Goal: Task Accomplishment & Management: Use online tool/utility

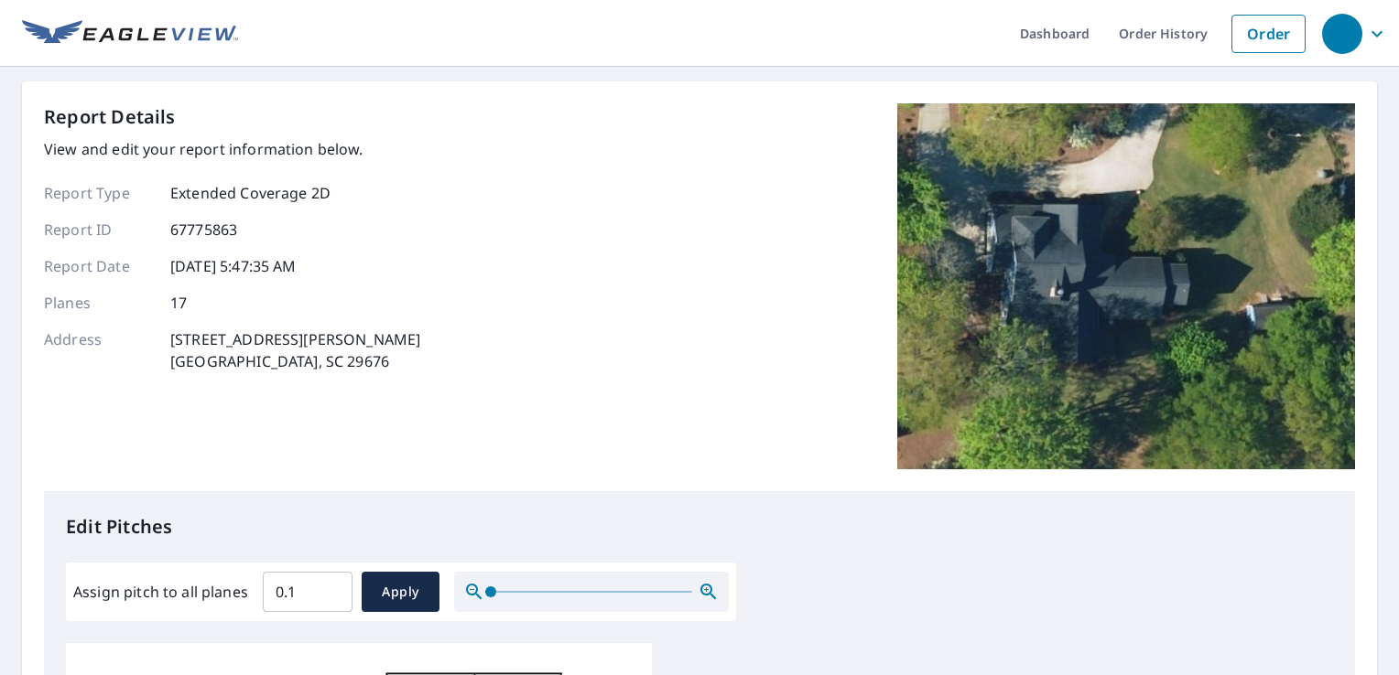
click at [329, 588] on input "0.1" at bounding box center [308, 592] width 90 height 51
click at [329, 588] on input "0.2" at bounding box center [308, 592] width 90 height 51
click at [329, 588] on input "0.3" at bounding box center [308, 592] width 90 height 51
click at [329, 588] on input "0.4" at bounding box center [308, 592] width 90 height 51
click at [329, 588] on input "0.5" at bounding box center [308, 592] width 90 height 51
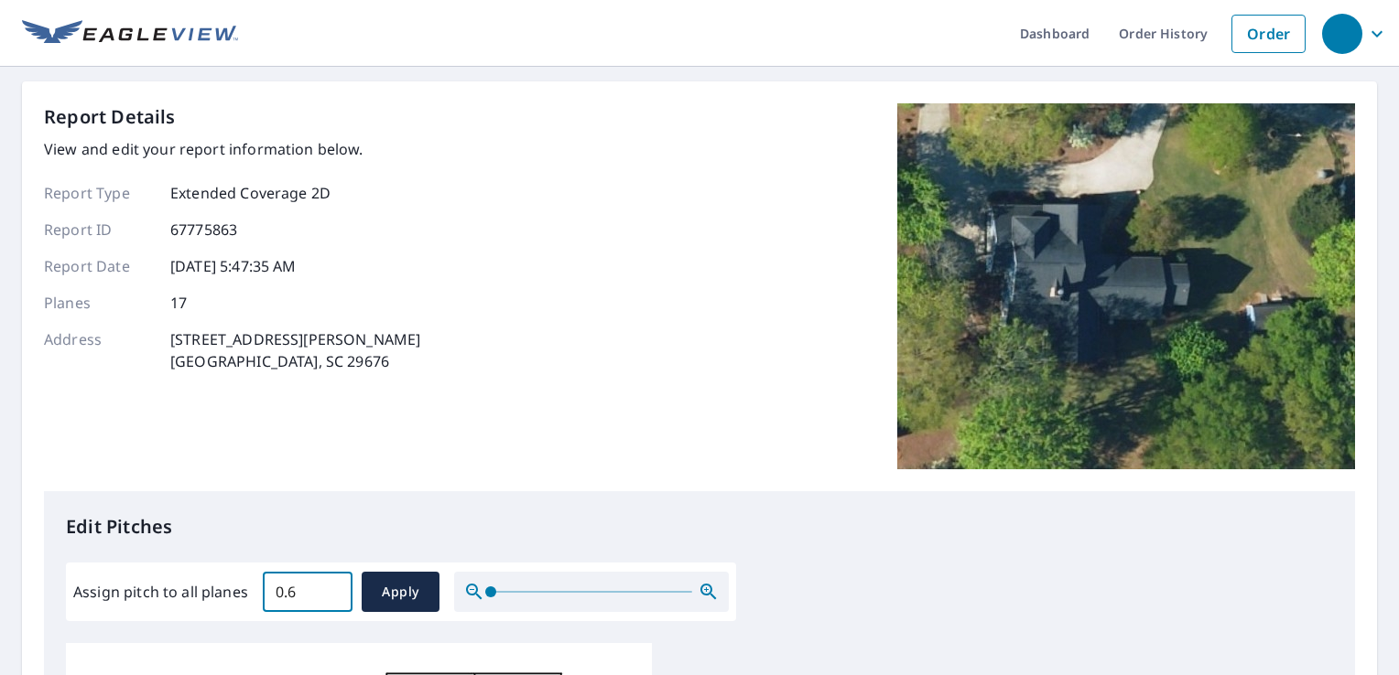
click at [329, 588] on input "0.6" at bounding box center [308, 592] width 90 height 51
click at [329, 588] on input "0.7" at bounding box center [308, 592] width 90 height 51
type input "0.8"
click at [329, 588] on input "0.8" at bounding box center [308, 592] width 90 height 51
click at [381, 590] on span "Apply" at bounding box center [400, 592] width 49 height 23
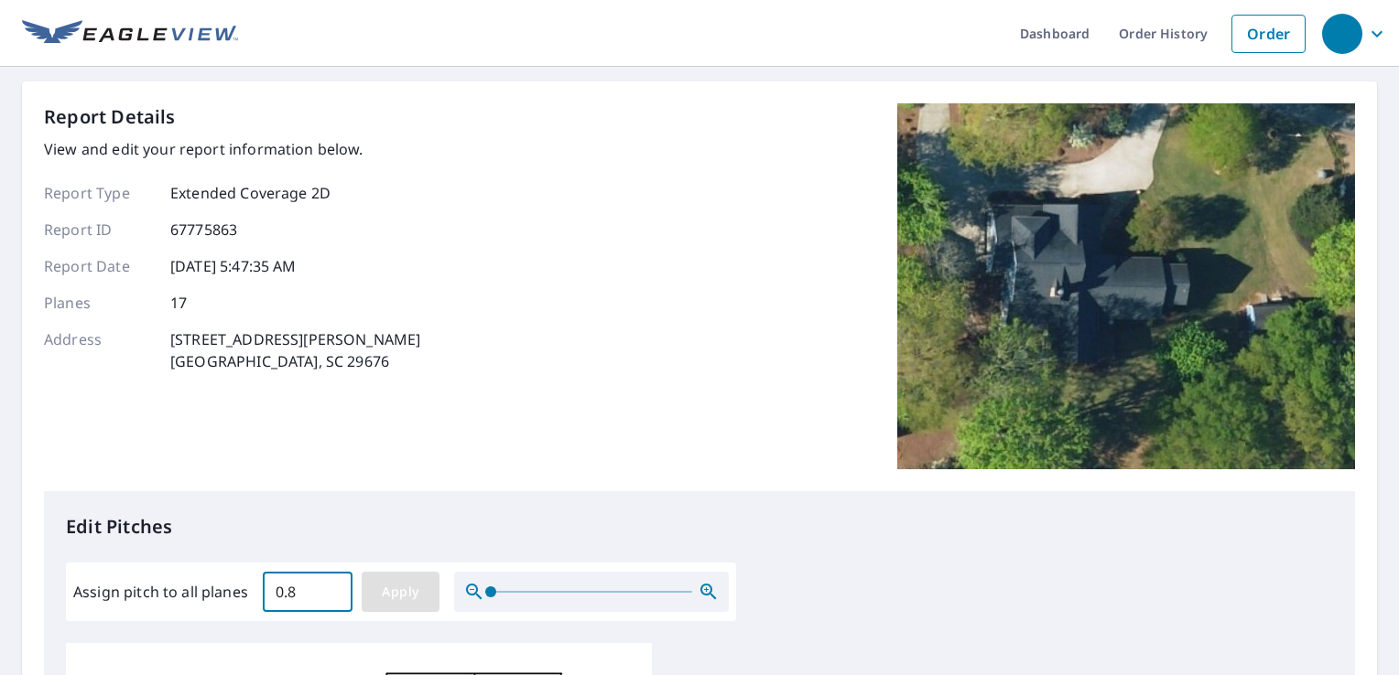
type input "0.8"
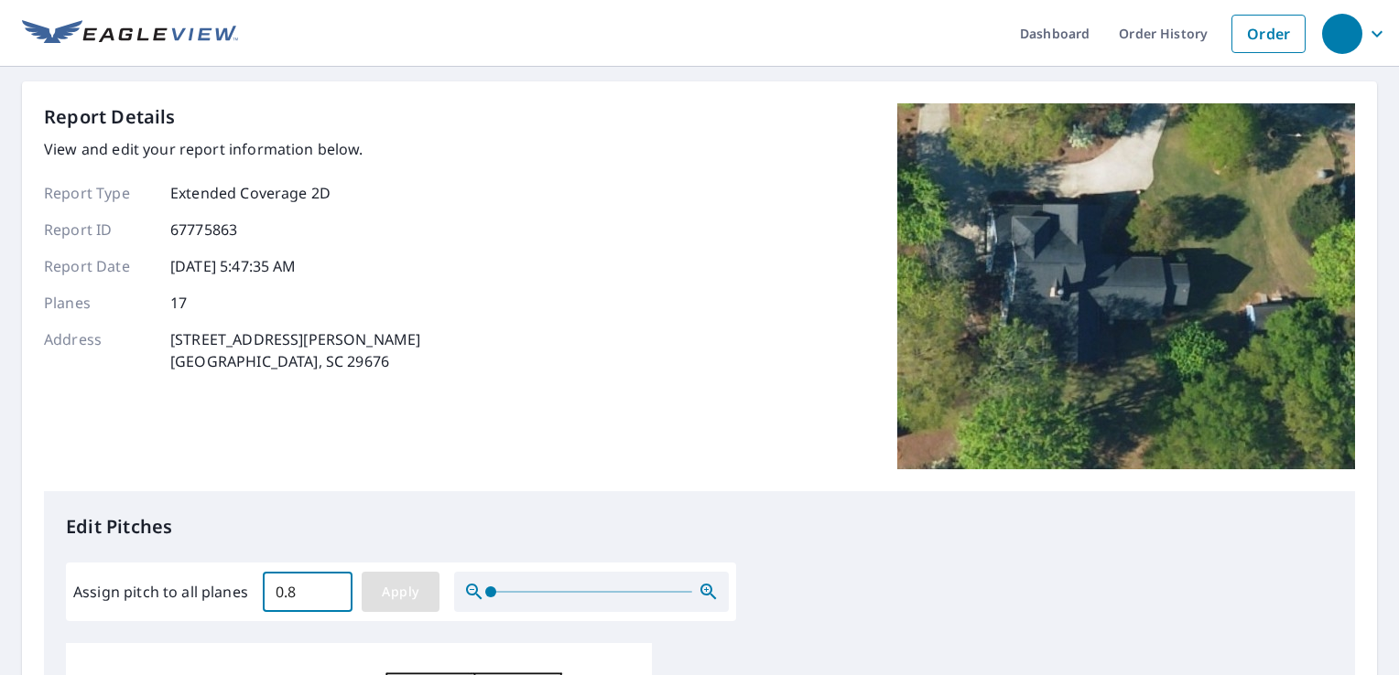
type input "0.8"
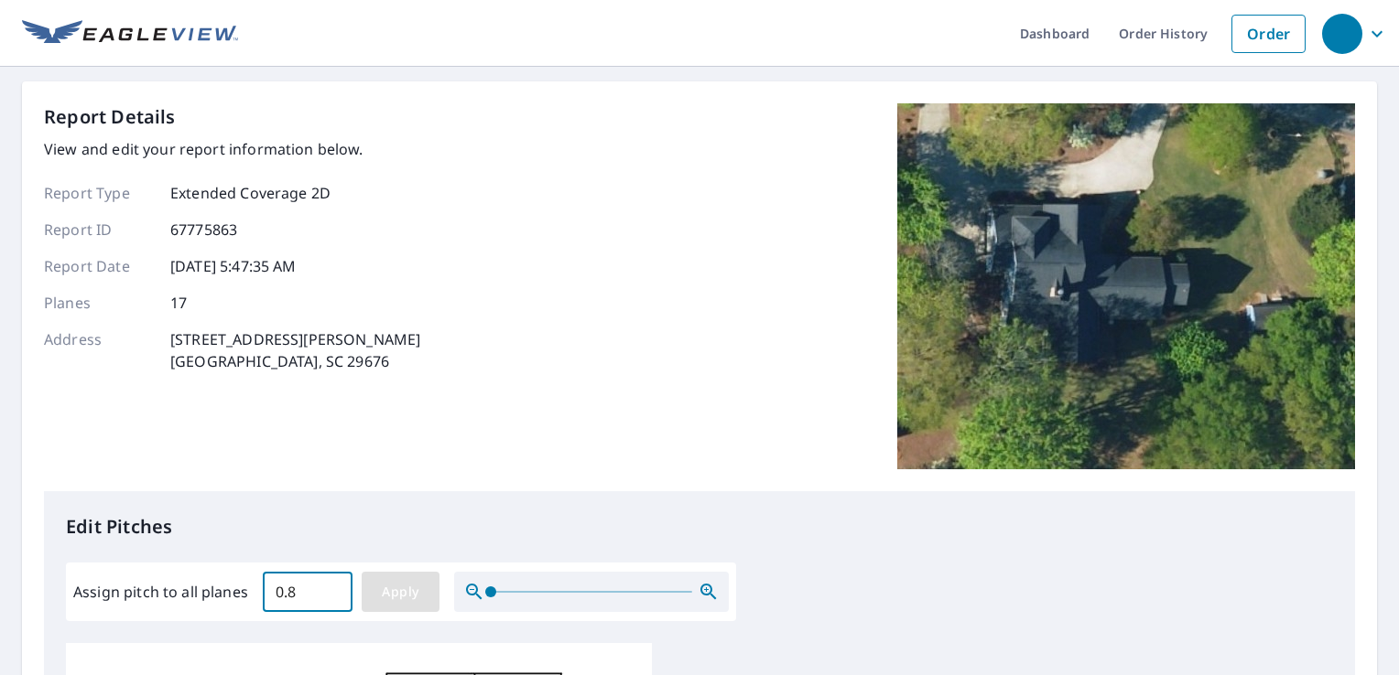
type input "0.8"
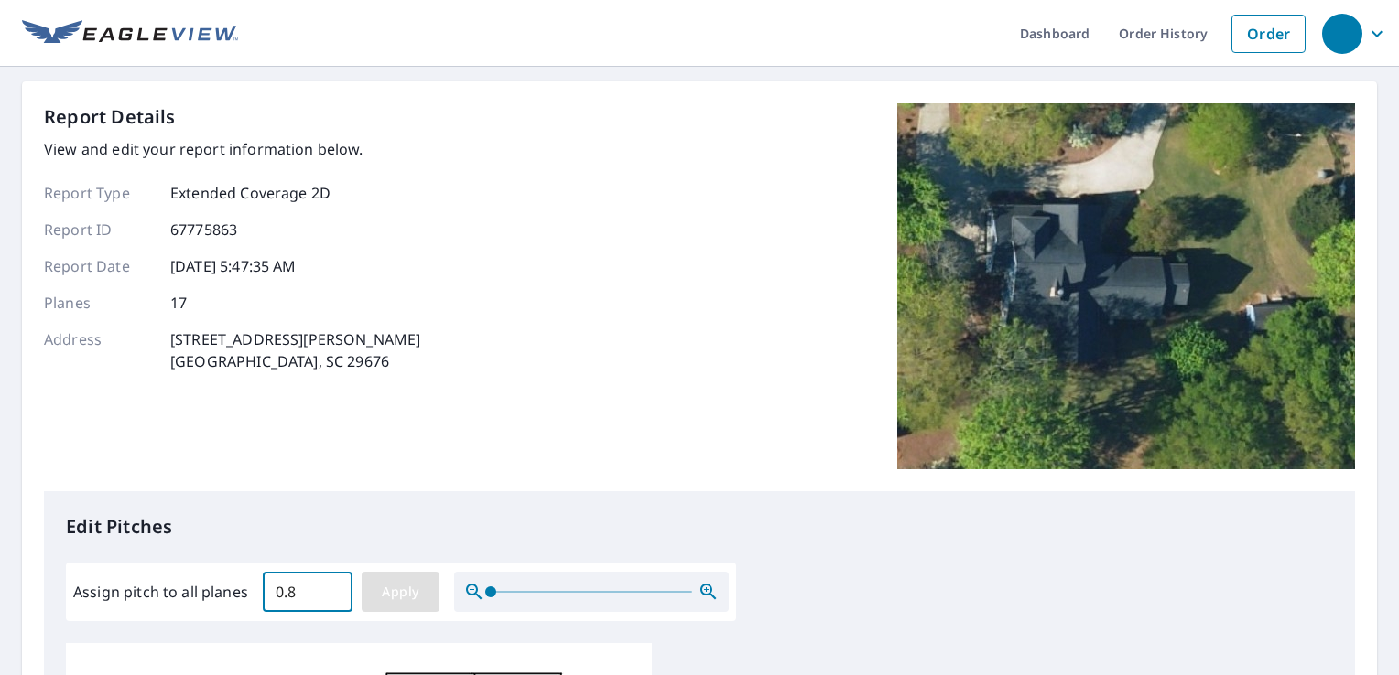
type input "0.8"
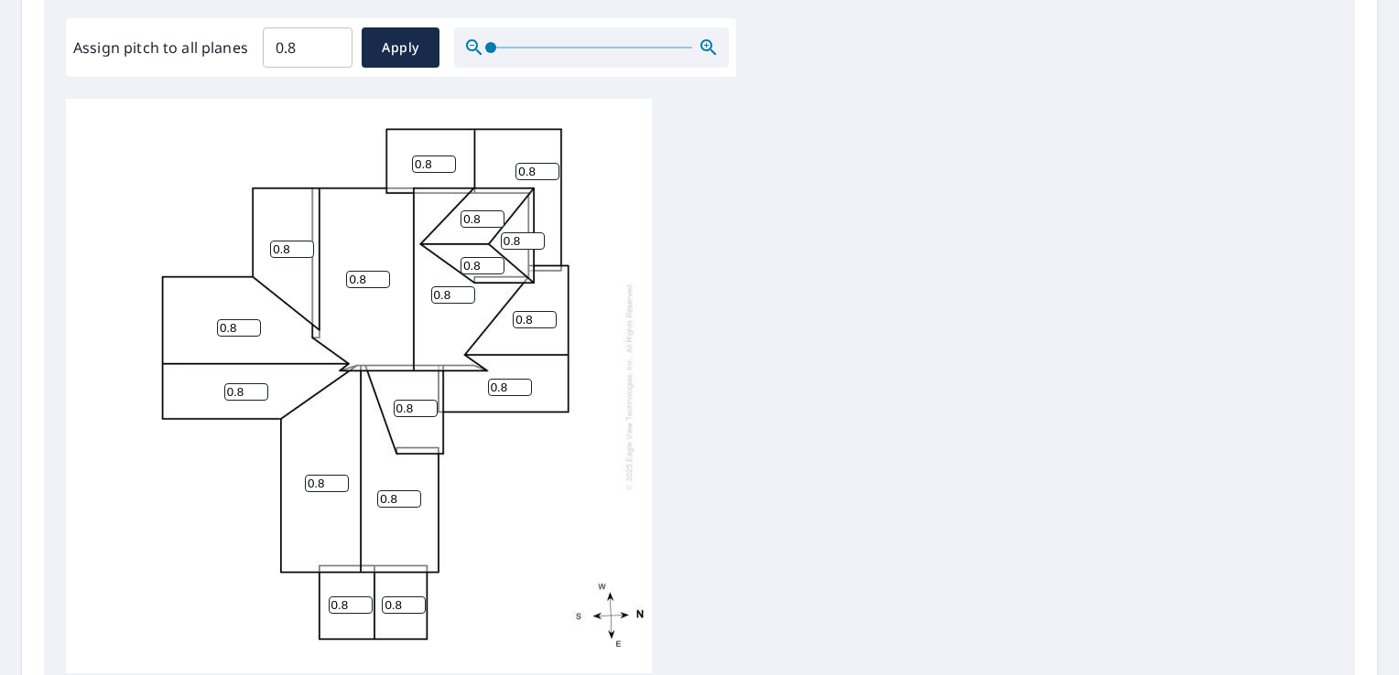
scroll to position [549, 0]
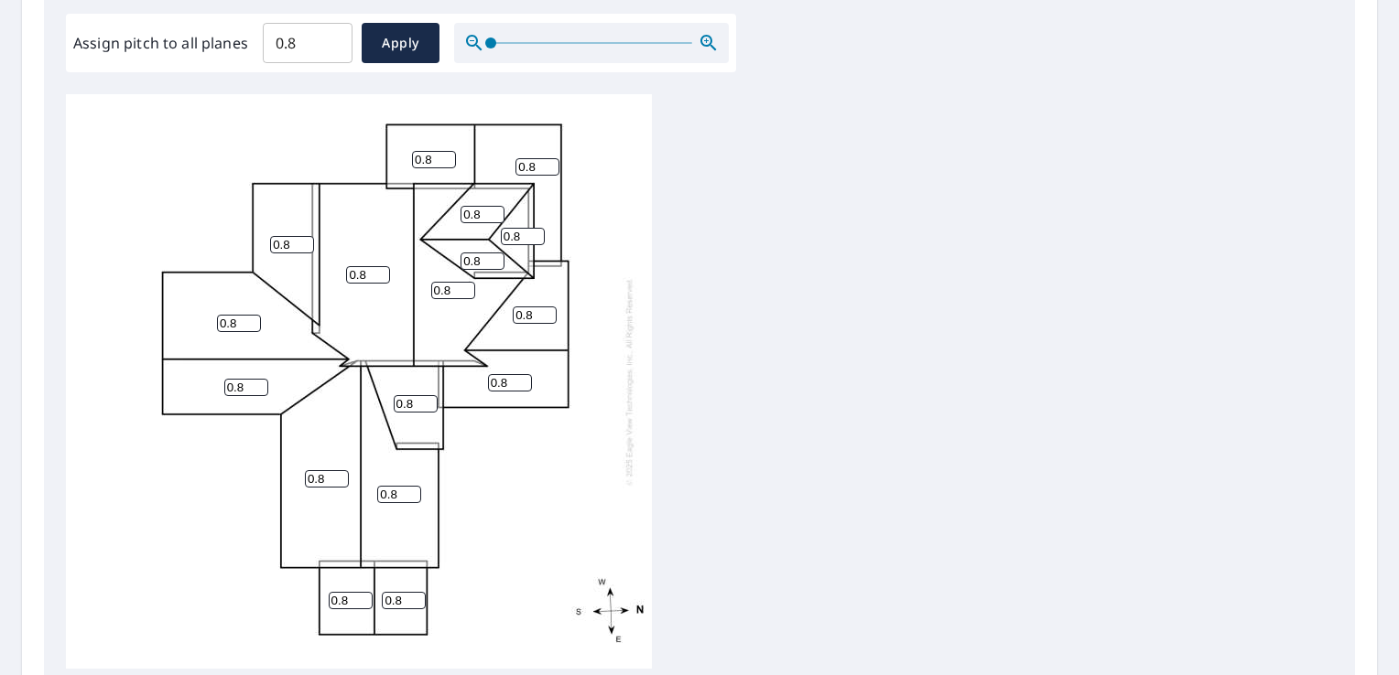
click at [409, 404] on input "0.8" at bounding box center [416, 403] width 44 height 17
click at [427, 408] on input "0" at bounding box center [416, 403] width 44 height 17
click at [428, 399] on input "1" at bounding box center [416, 403] width 44 height 17
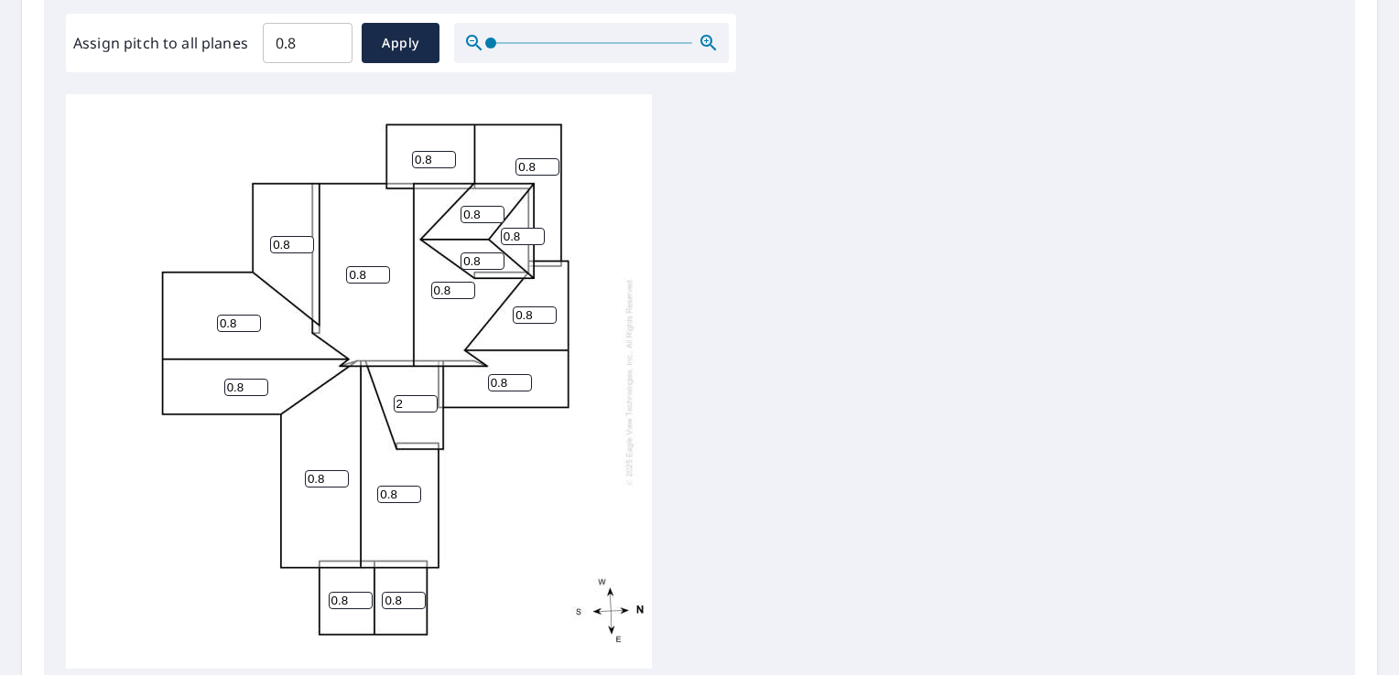
click at [428, 399] on input "2" at bounding box center [416, 403] width 44 height 17
type input "3"
click at [428, 399] on input "3" at bounding box center [416, 403] width 44 height 17
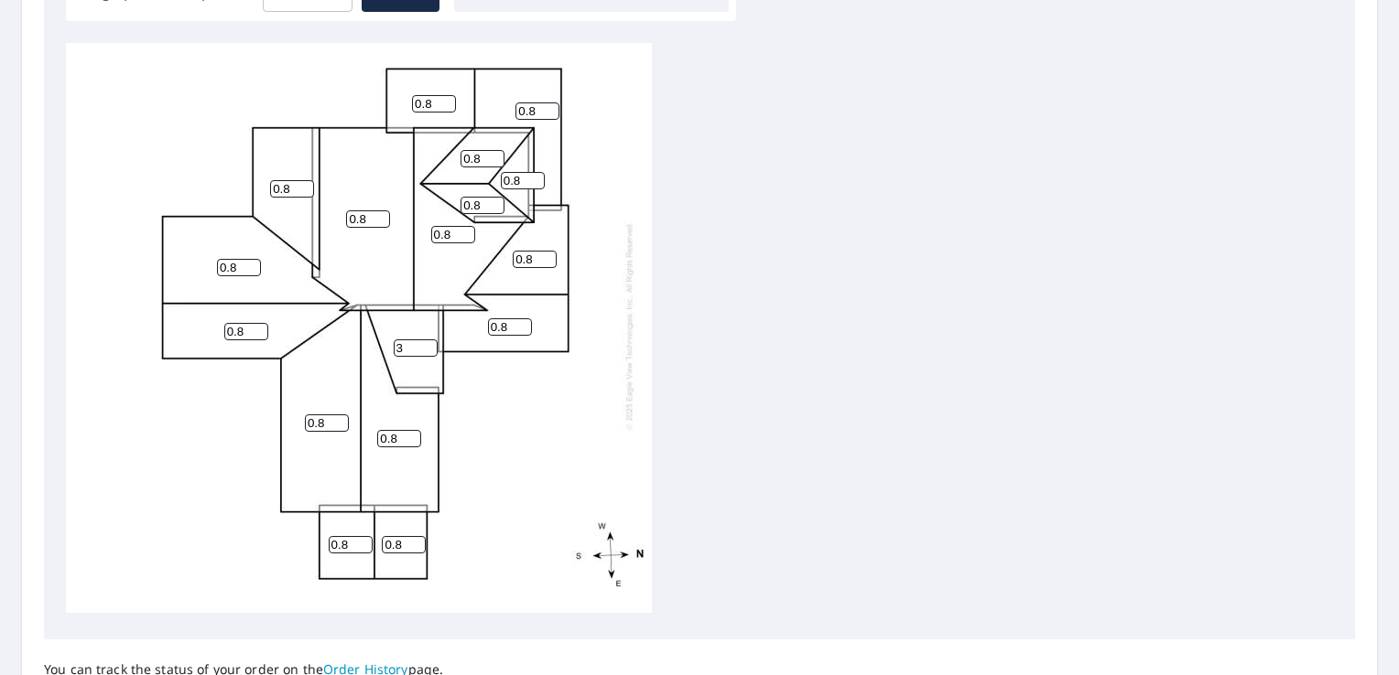
scroll to position [772, 0]
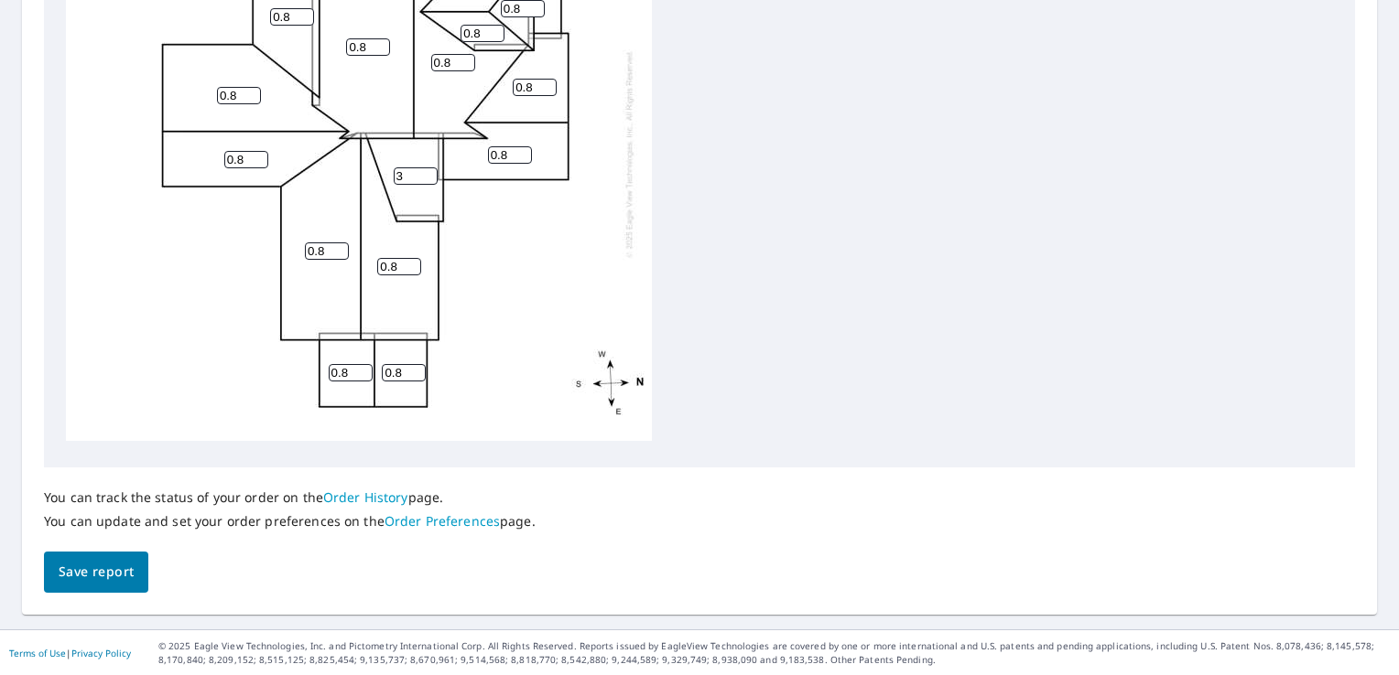
click at [102, 567] on span "Save report" at bounding box center [96, 572] width 75 height 23
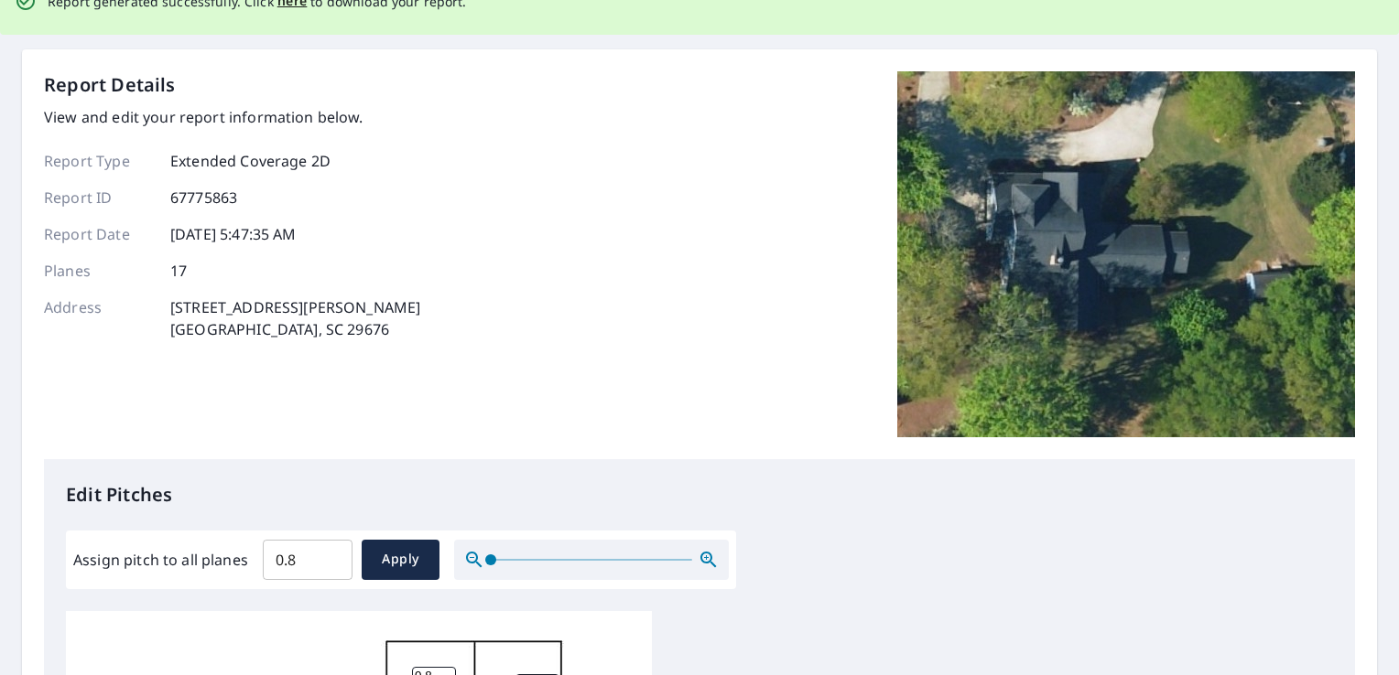
scroll to position [0, 0]
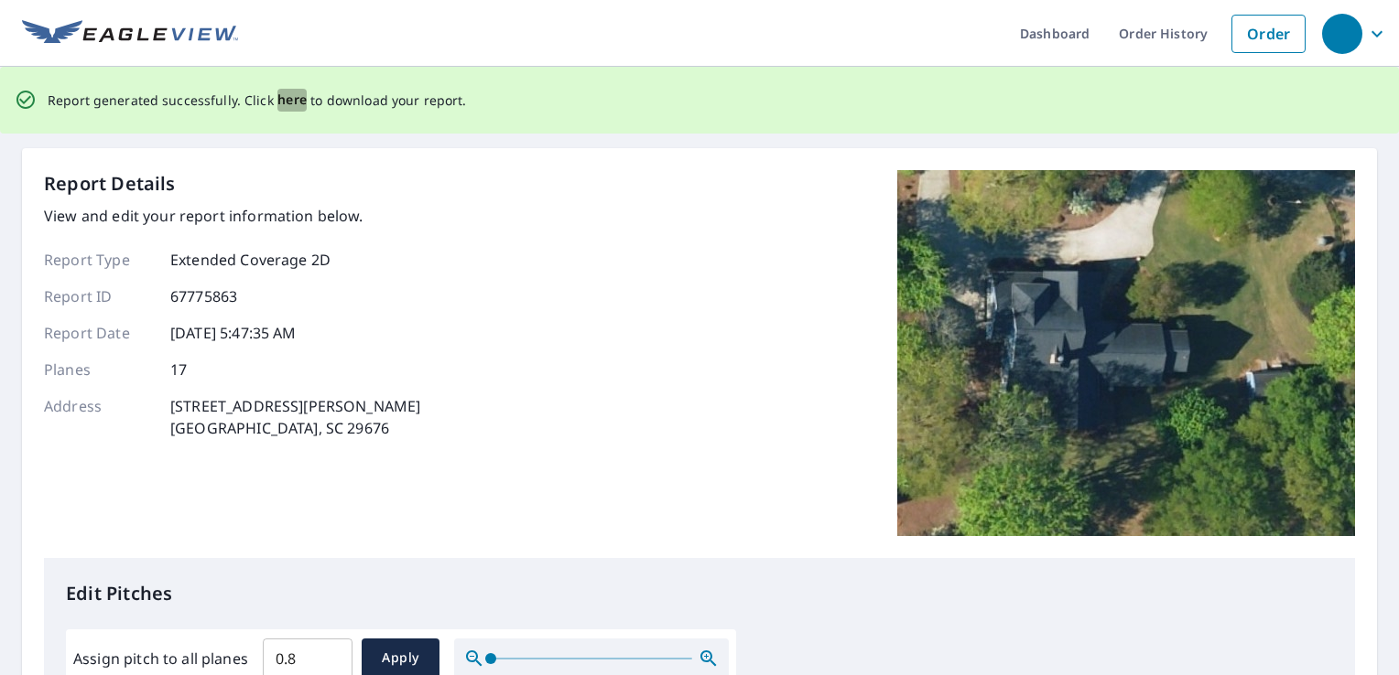
click at [286, 96] on span "here" at bounding box center [292, 100] width 30 height 23
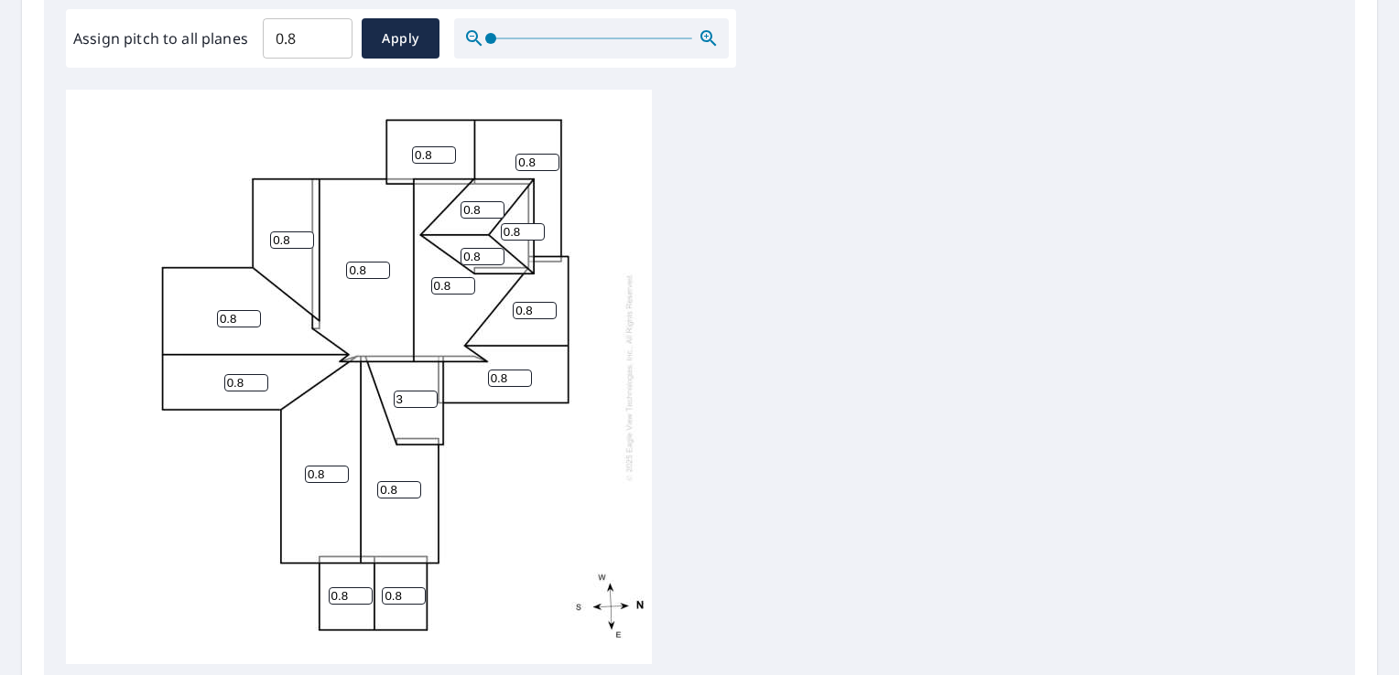
scroll to position [772, 0]
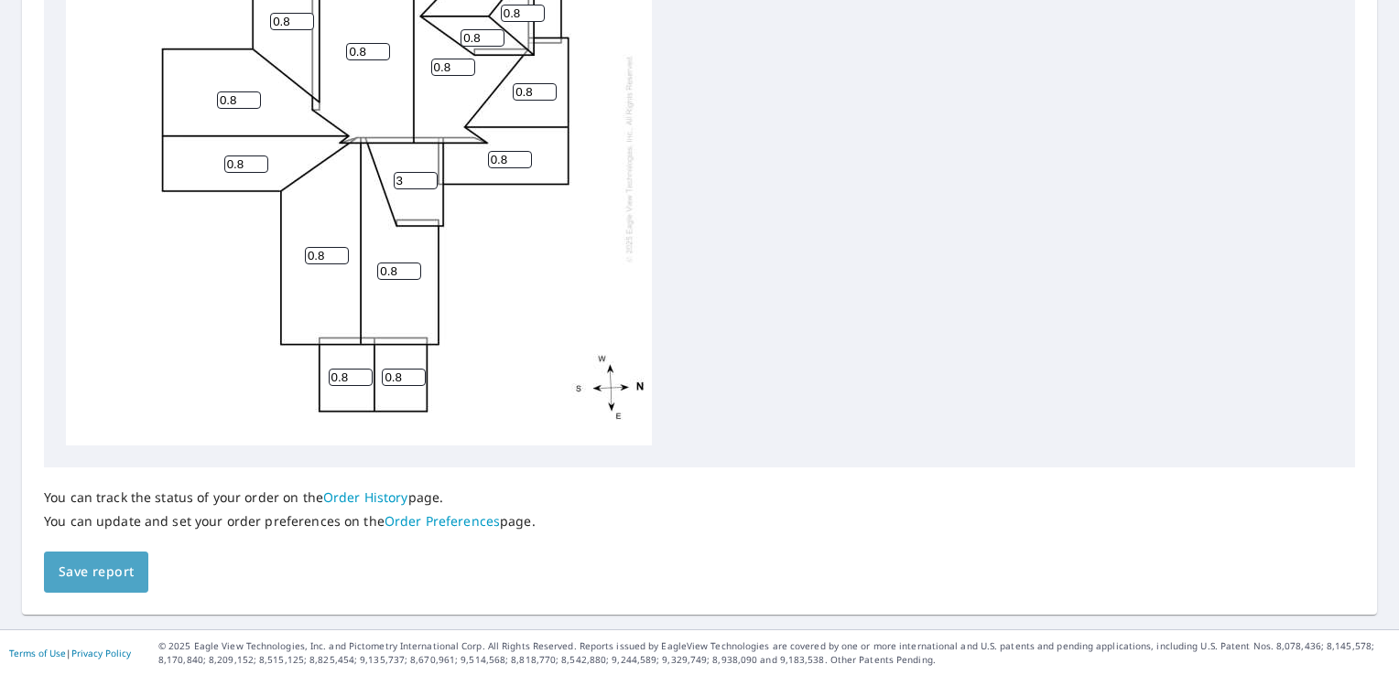
click at [79, 562] on span "Save report" at bounding box center [96, 572] width 75 height 23
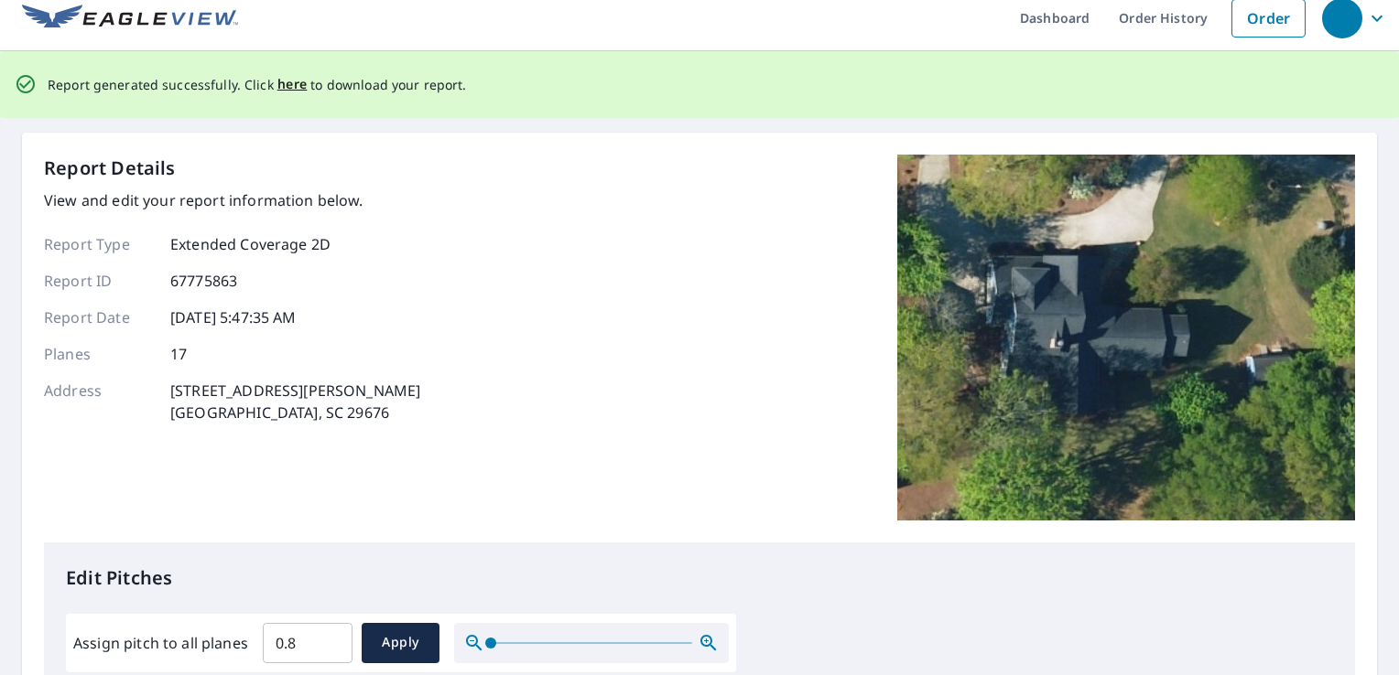
scroll to position [0, 0]
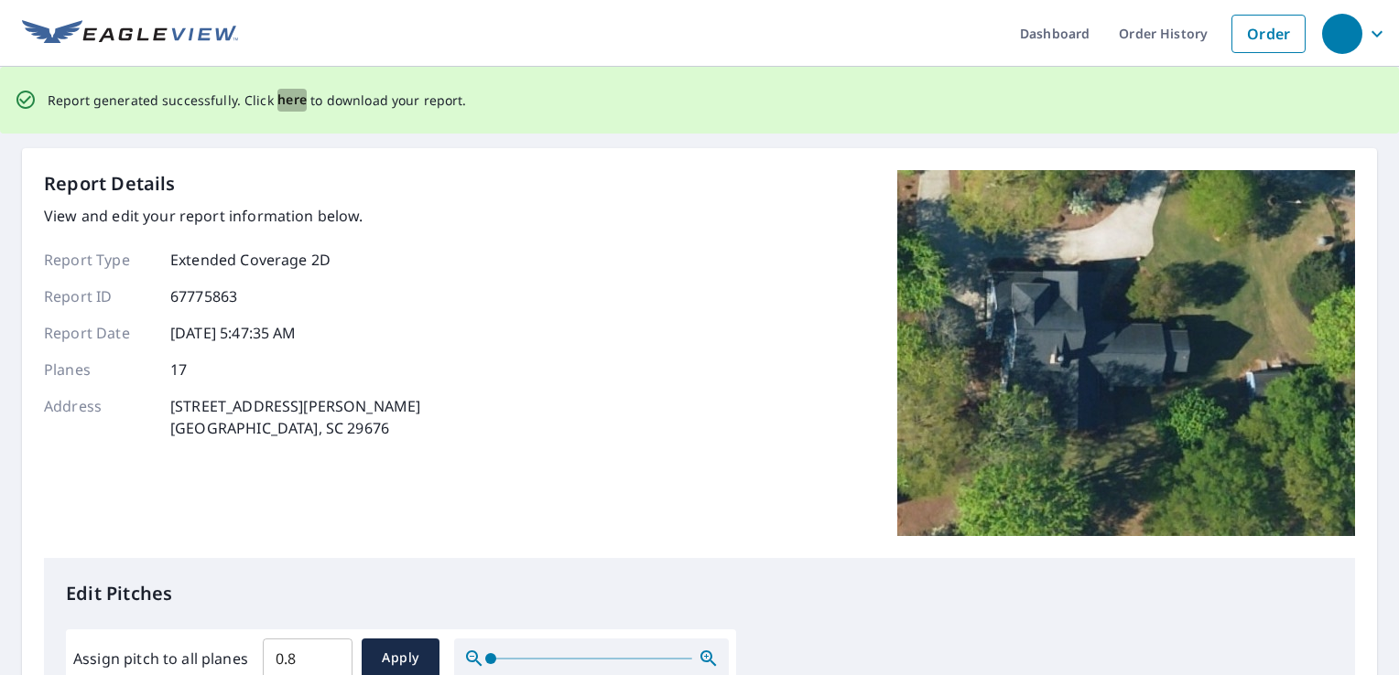
click at [288, 98] on span "here" at bounding box center [292, 100] width 30 height 23
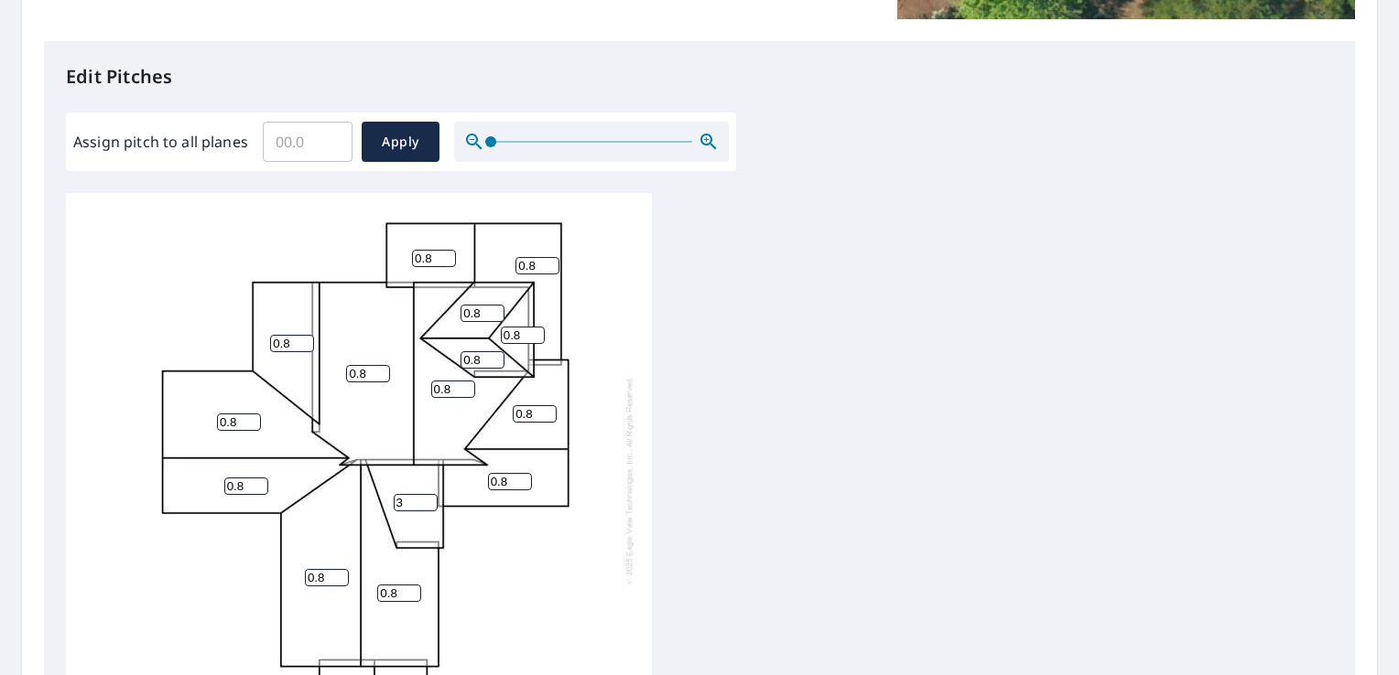
scroll to position [458, 0]
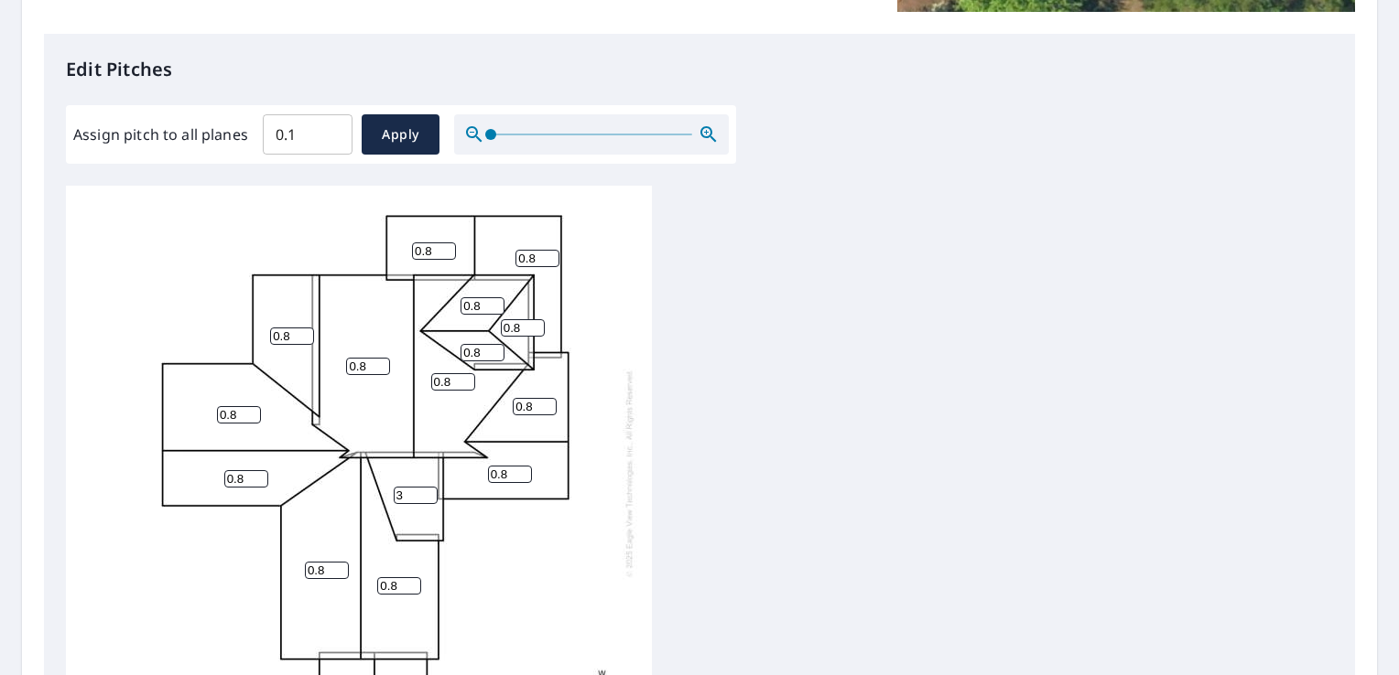
click at [329, 129] on input "0.1" at bounding box center [308, 134] width 90 height 51
click at [329, 129] on input "0.2" at bounding box center [308, 134] width 90 height 51
click at [329, 129] on input "0.3" at bounding box center [308, 134] width 90 height 51
click at [329, 129] on input "0.4" at bounding box center [308, 134] width 90 height 51
click at [329, 129] on input "0.5" at bounding box center [308, 134] width 90 height 51
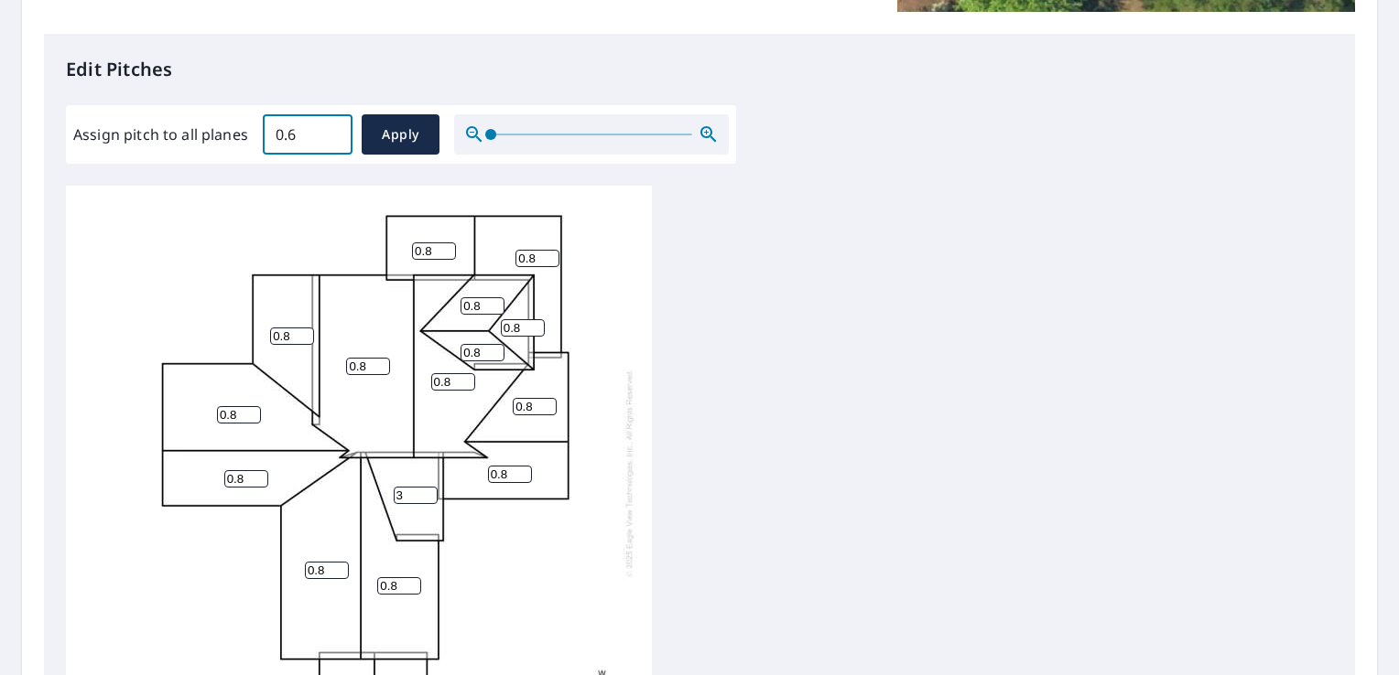
click at [329, 129] on input "0.6" at bounding box center [308, 134] width 90 height 51
click at [329, 129] on input "0.7" at bounding box center [308, 134] width 90 height 51
click at [329, 129] on input "0.8" at bounding box center [308, 134] width 90 height 51
click at [329, 129] on input "0.9" at bounding box center [308, 134] width 90 height 51
click at [329, 129] on input "1" at bounding box center [308, 134] width 90 height 51
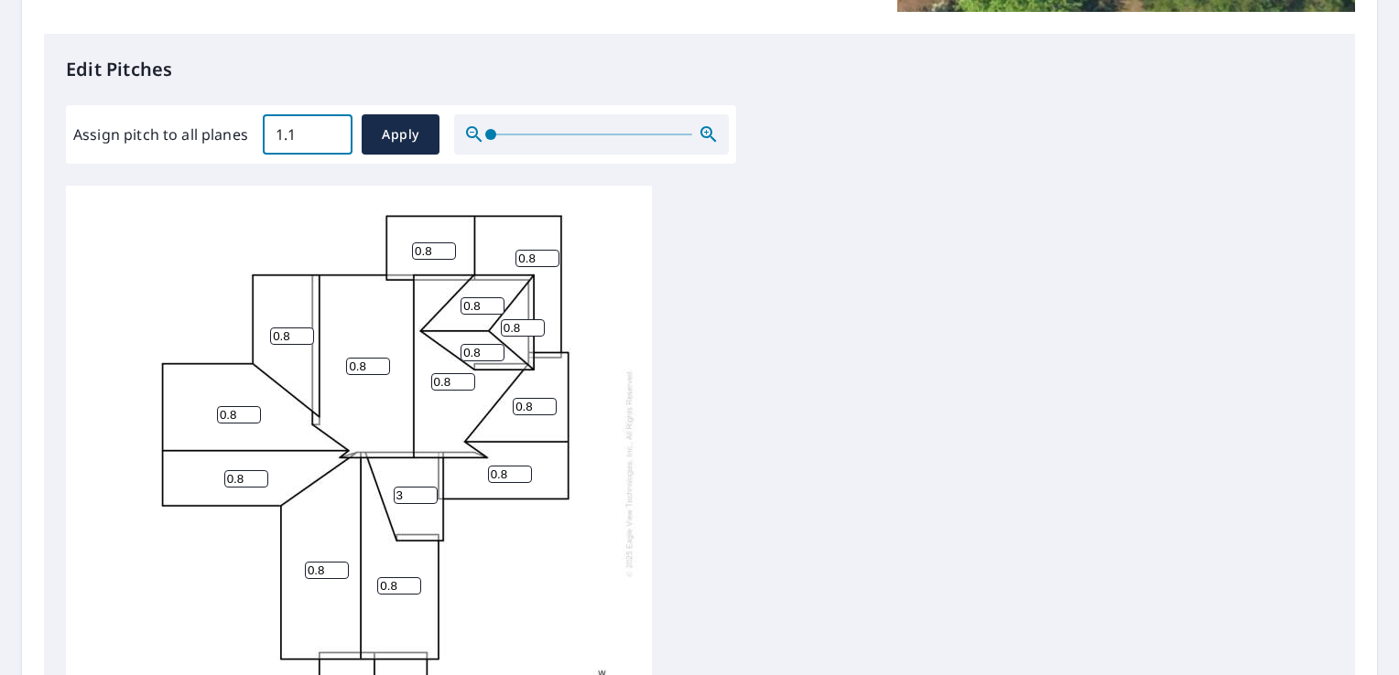
click at [329, 129] on input "1.1" at bounding box center [308, 134] width 90 height 51
click at [329, 129] on input "1.2" at bounding box center [308, 134] width 90 height 51
click at [329, 129] on input "1.3" at bounding box center [308, 134] width 90 height 51
click at [329, 129] on input "1.4" at bounding box center [308, 134] width 90 height 51
click at [329, 129] on input "1.5" at bounding box center [308, 134] width 90 height 51
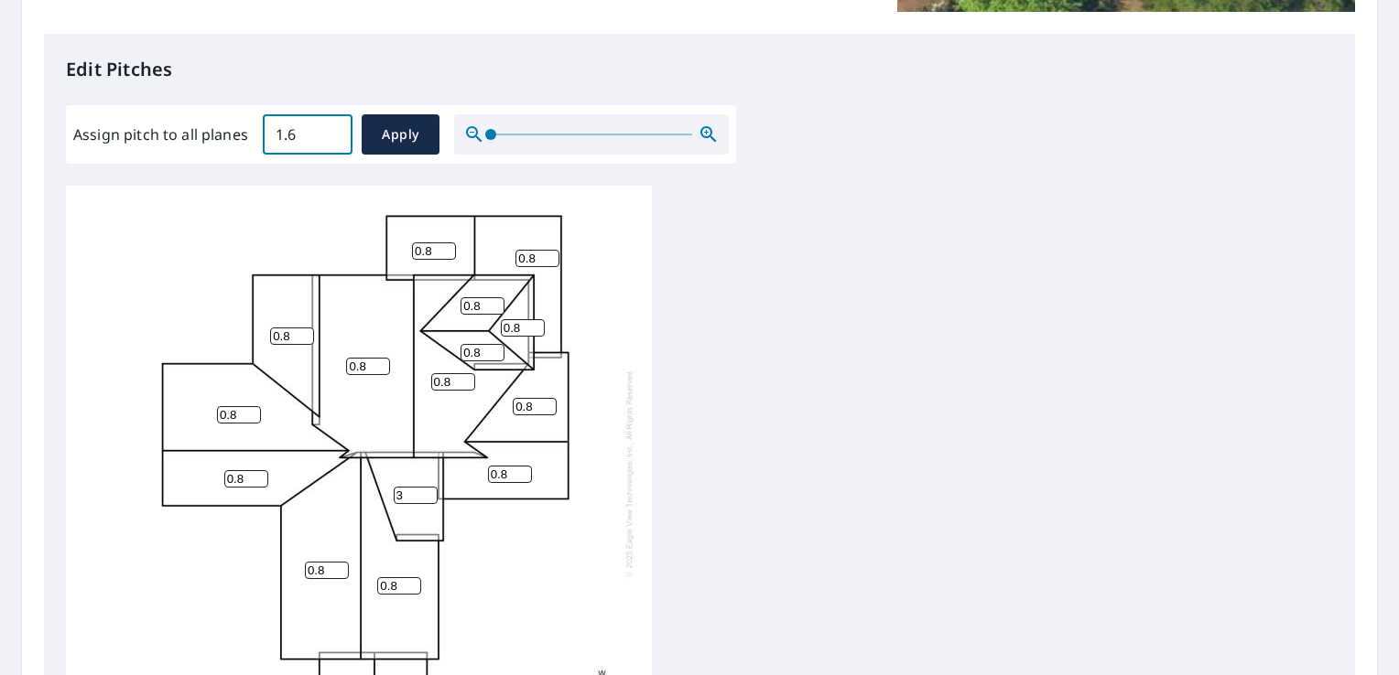
click at [329, 129] on input "1.6" at bounding box center [308, 134] width 90 height 51
click at [329, 129] on input "1.7" at bounding box center [308, 134] width 90 height 51
click at [329, 129] on input "1.8" at bounding box center [308, 134] width 90 height 51
click at [329, 129] on input "1.9" at bounding box center [308, 134] width 90 height 51
click at [329, 129] on input "2" at bounding box center [308, 134] width 90 height 51
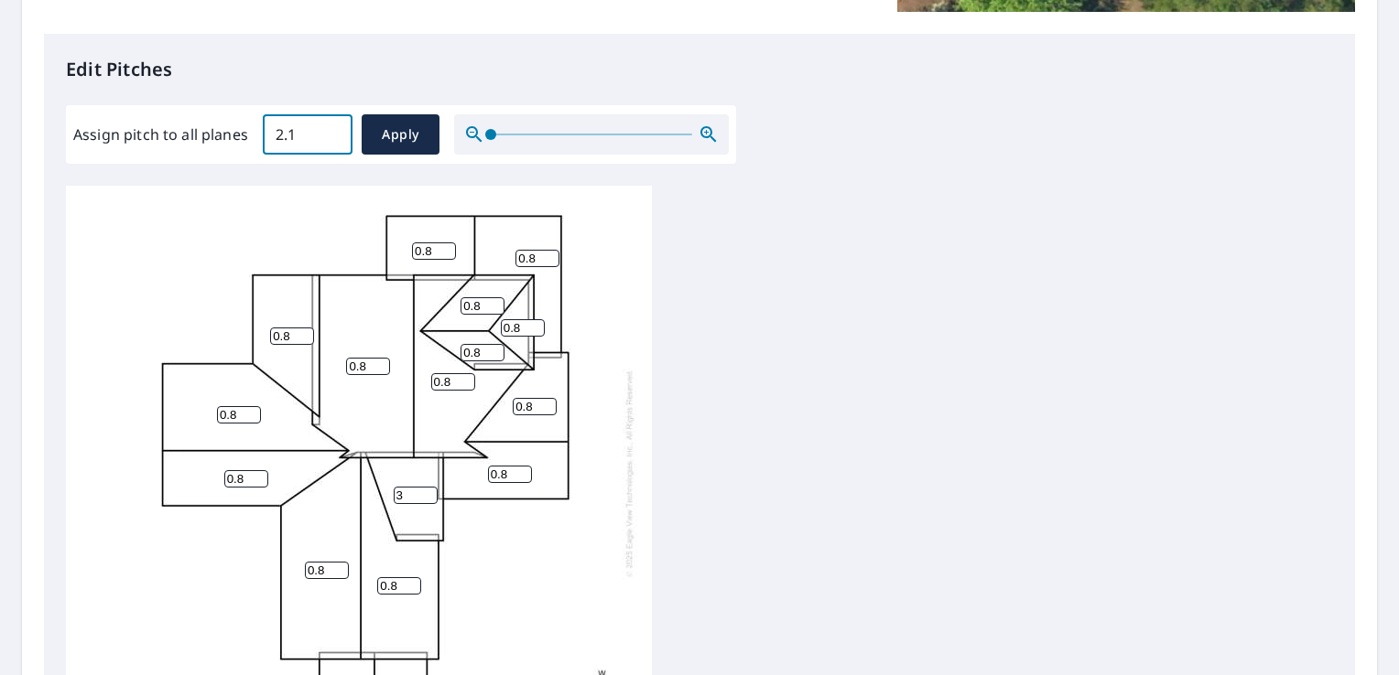
click at [329, 129] on input "2.1" at bounding box center [308, 134] width 90 height 51
click at [329, 129] on input "2.2" at bounding box center [308, 134] width 90 height 51
click at [329, 129] on input "2.3" at bounding box center [308, 134] width 90 height 51
click at [329, 129] on input "2.4" at bounding box center [308, 134] width 90 height 51
click at [329, 129] on input "2.5" at bounding box center [308, 134] width 90 height 51
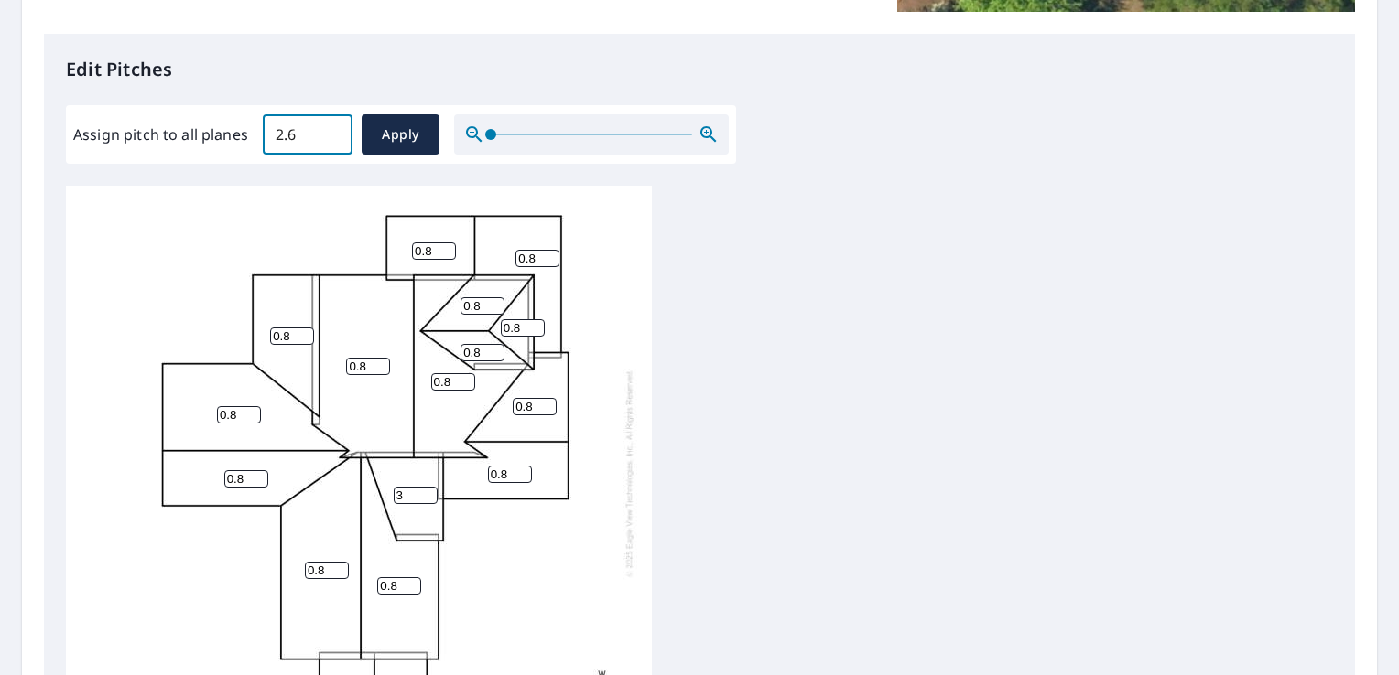
click at [329, 129] on input "2.6" at bounding box center [308, 134] width 90 height 51
click at [329, 129] on input "2.7" at bounding box center [308, 134] width 90 height 51
click at [329, 129] on input "8.5" at bounding box center [308, 134] width 90 height 51
click at [331, 137] on input "8.4" at bounding box center [308, 134] width 90 height 51
click at [331, 137] on input "8.3" at bounding box center [308, 134] width 90 height 51
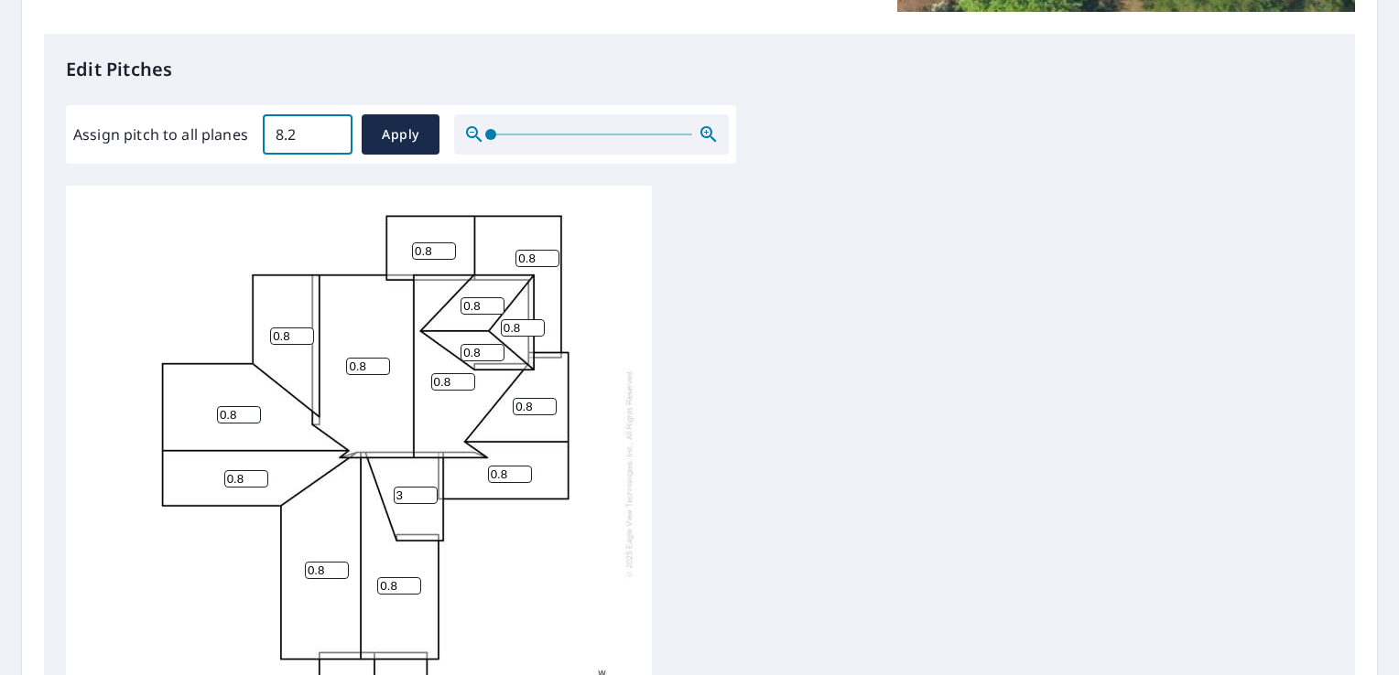
click at [331, 137] on input "8.2" at bounding box center [308, 134] width 90 height 51
click at [331, 137] on input "8.1" at bounding box center [308, 134] width 90 height 51
type input "8"
click at [331, 137] on input "8" at bounding box center [308, 134] width 90 height 51
click at [409, 129] on span "Apply" at bounding box center [400, 135] width 49 height 23
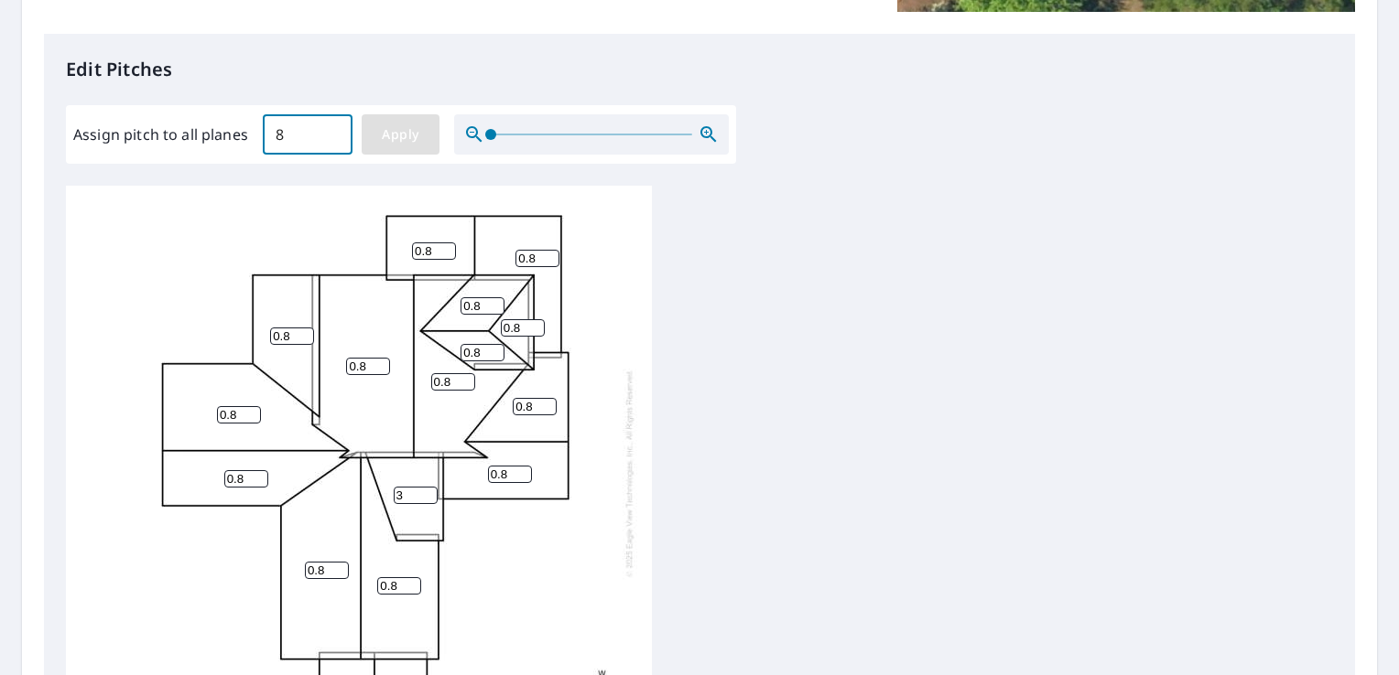
type input "8"
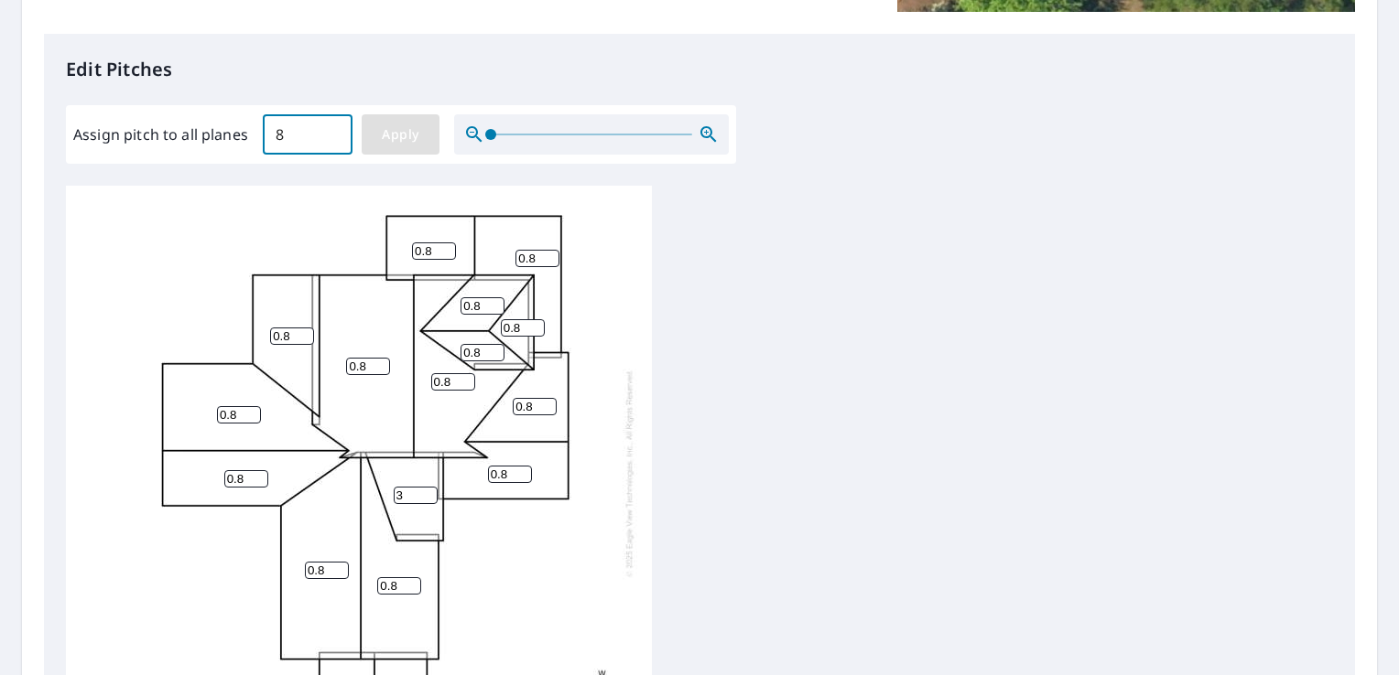
type input "8"
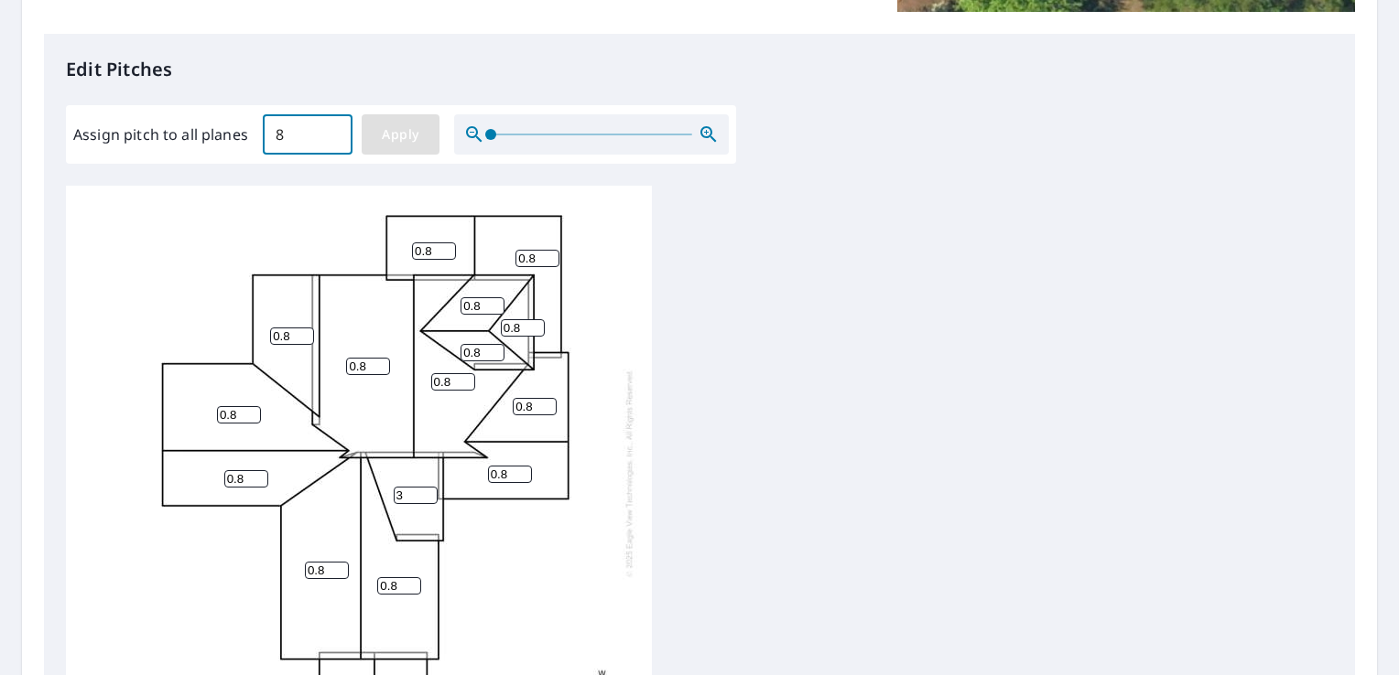
type input "8"
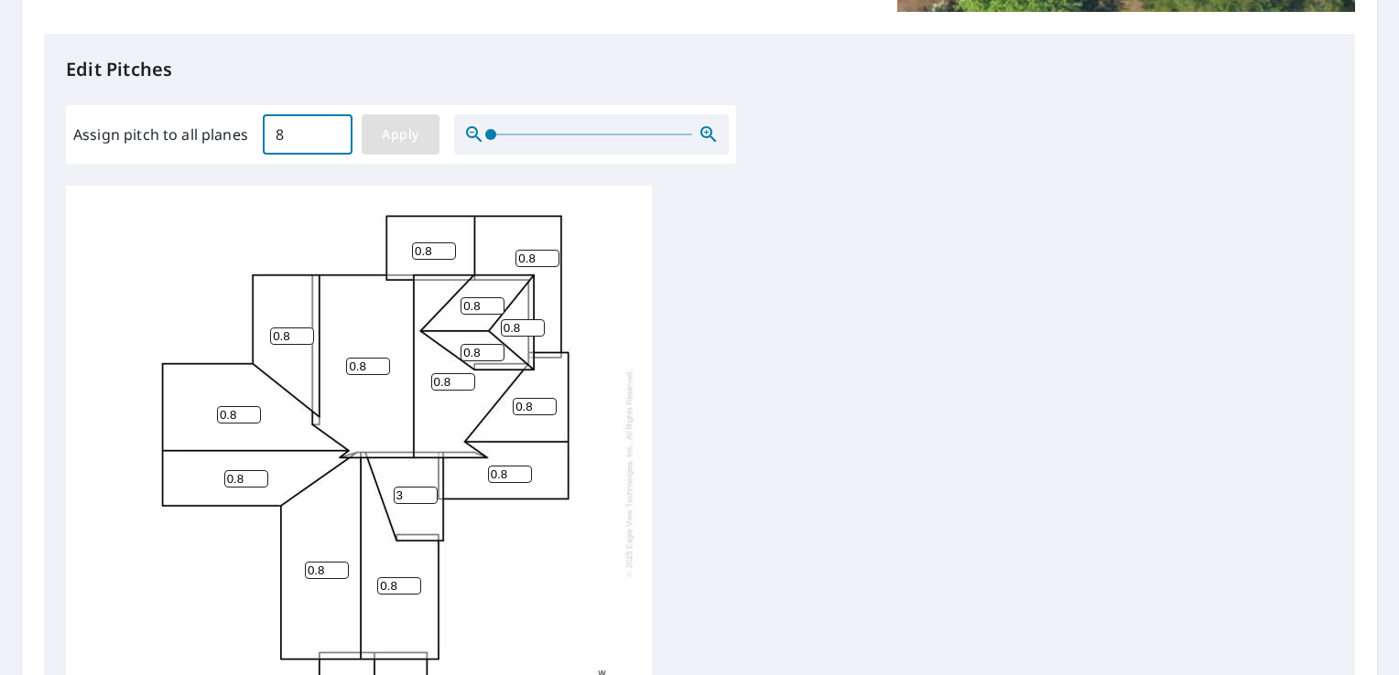
type input "8"
drag, startPoint x: 406, startPoint y: 493, endPoint x: 389, endPoint y: 493, distance: 17.4
click at [389, 494] on div "8 8 8 8 8 8 8 8 8 8 8 8 8 8 8 8 8" at bounding box center [359, 473] width 586 height 575
click at [428, 498] on input "2" at bounding box center [416, 495] width 44 height 17
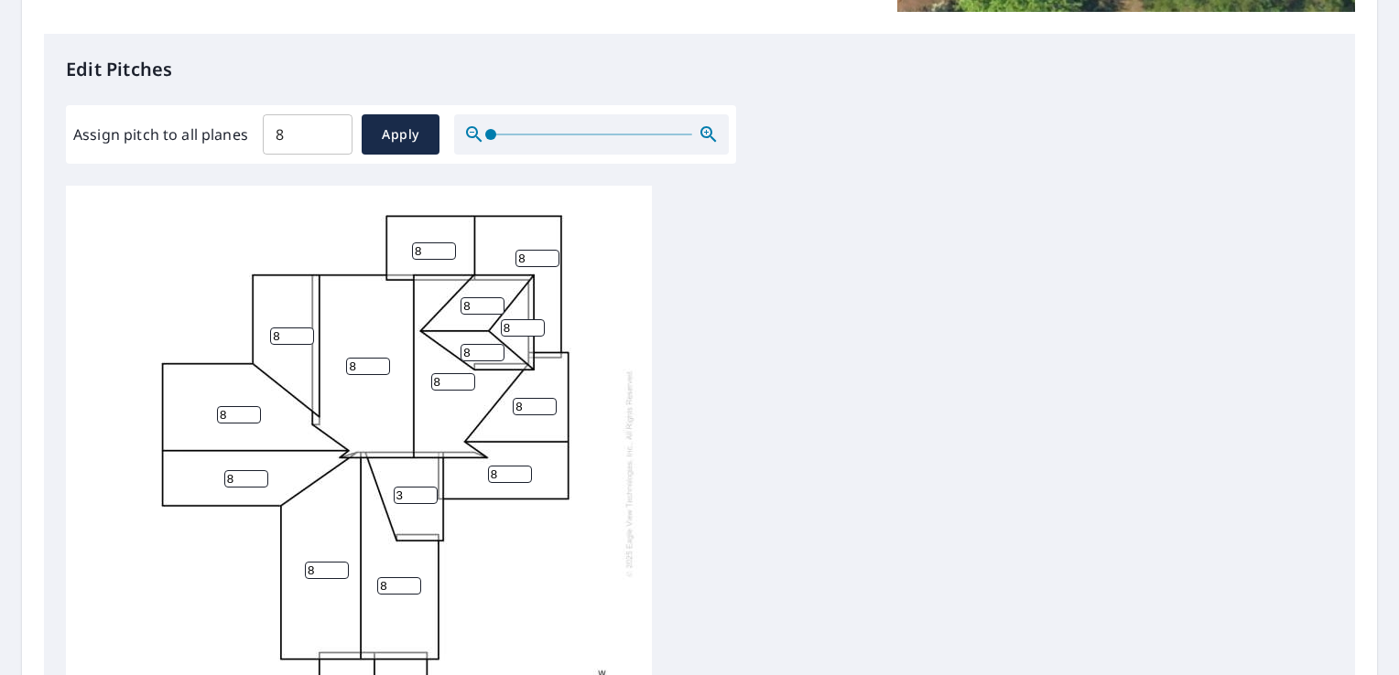
click at [428, 489] on input "3" at bounding box center [416, 495] width 44 height 17
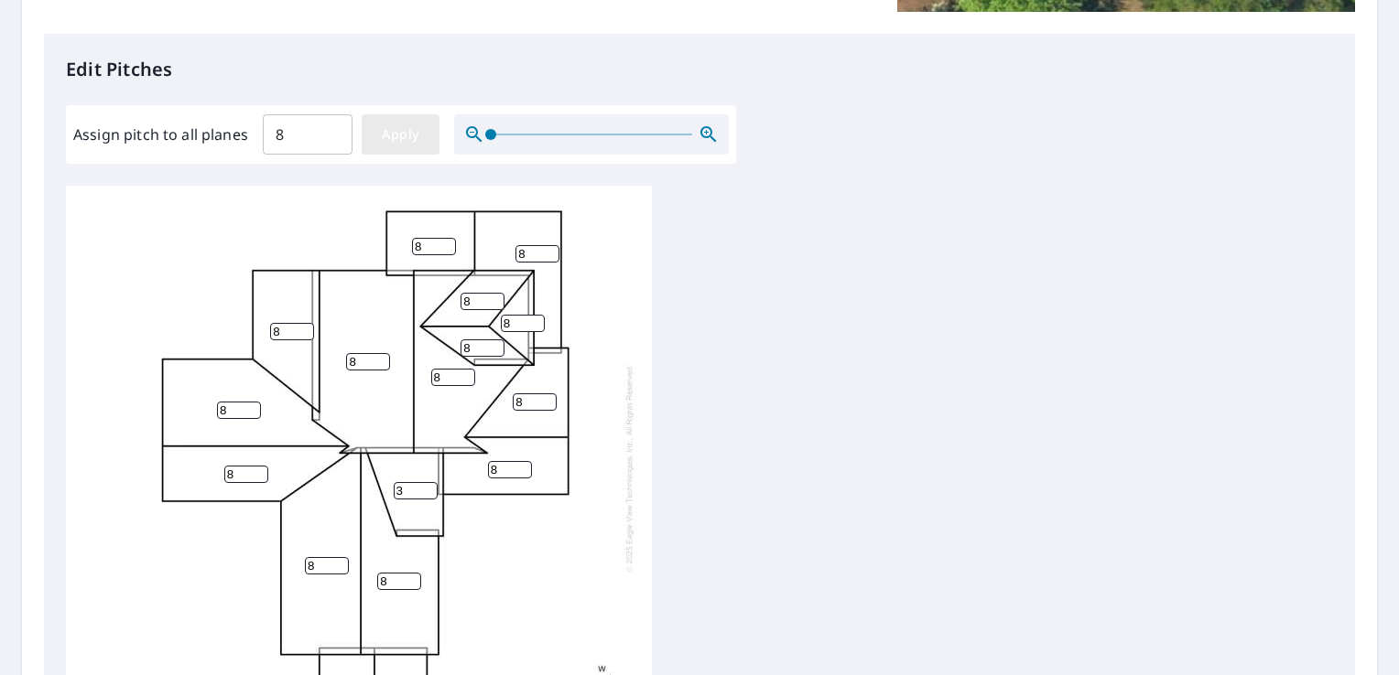
click at [406, 134] on span "Apply" at bounding box center [400, 135] width 49 height 23
drag, startPoint x: 410, startPoint y: 474, endPoint x: 386, endPoint y: 478, distance: 24.1
click at [386, 478] on div "8 8 8 8 8 8 8 8 8 8 8 8 8 8 8 8 8" at bounding box center [359, 468] width 586 height 575
click at [427, 482] on input "7" at bounding box center [416, 490] width 44 height 17
click at [427, 482] on input "6" at bounding box center [416, 490] width 44 height 17
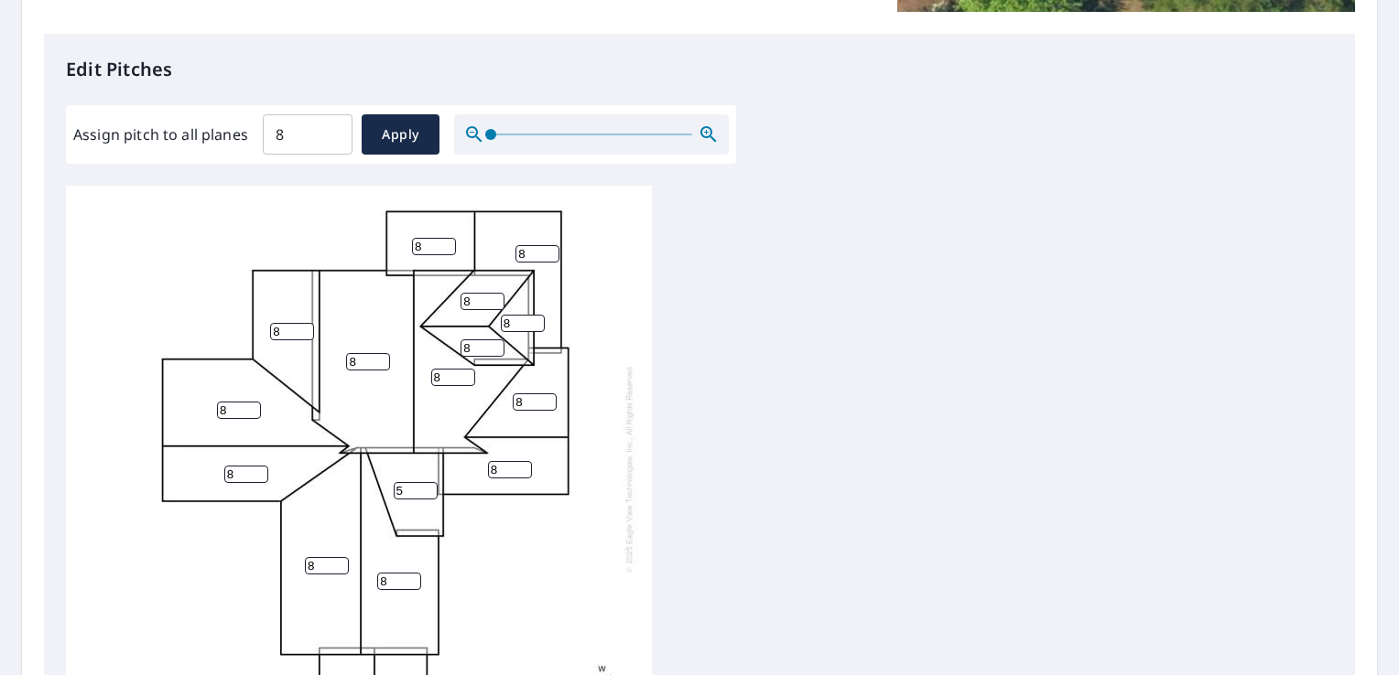
click at [427, 482] on input "5" at bounding box center [416, 490] width 44 height 17
click at [427, 482] on input "4" at bounding box center [416, 490] width 44 height 17
type input "3"
click at [427, 482] on input "3" at bounding box center [416, 490] width 44 height 17
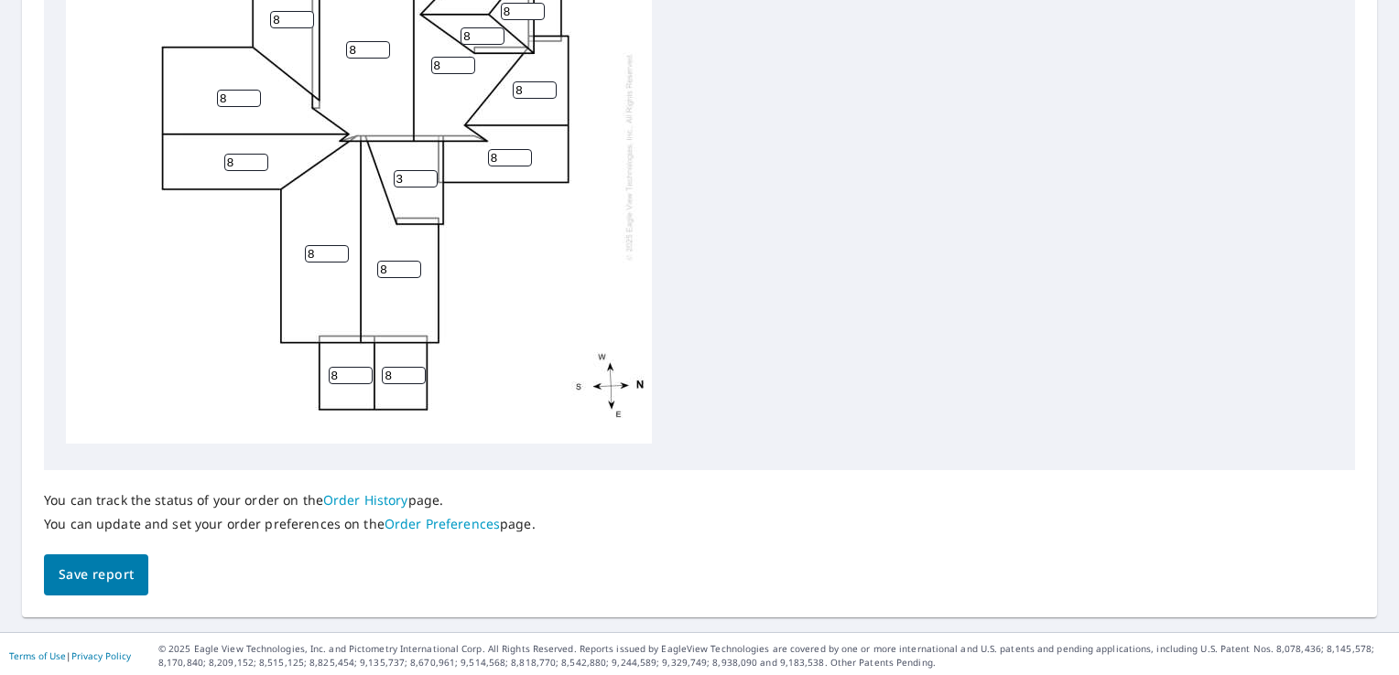
scroll to position [772, 0]
click at [92, 569] on span "Save report" at bounding box center [96, 572] width 75 height 23
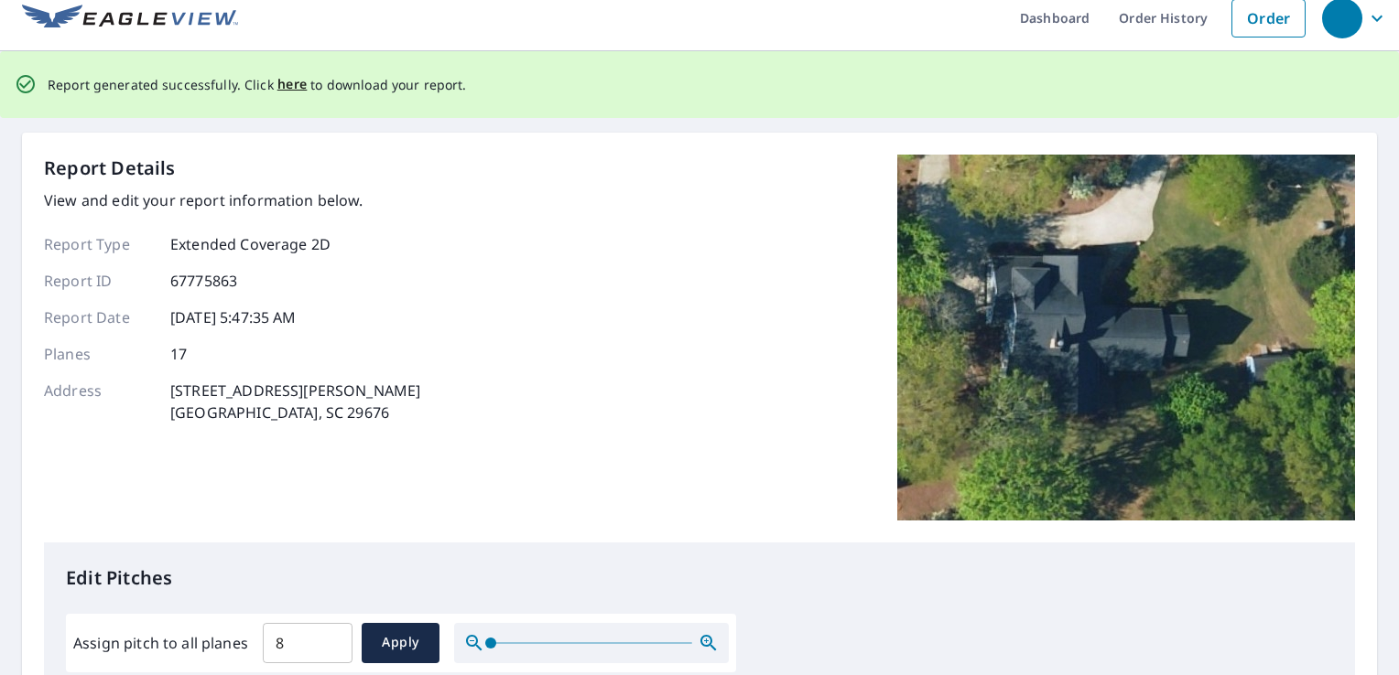
scroll to position [0, 0]
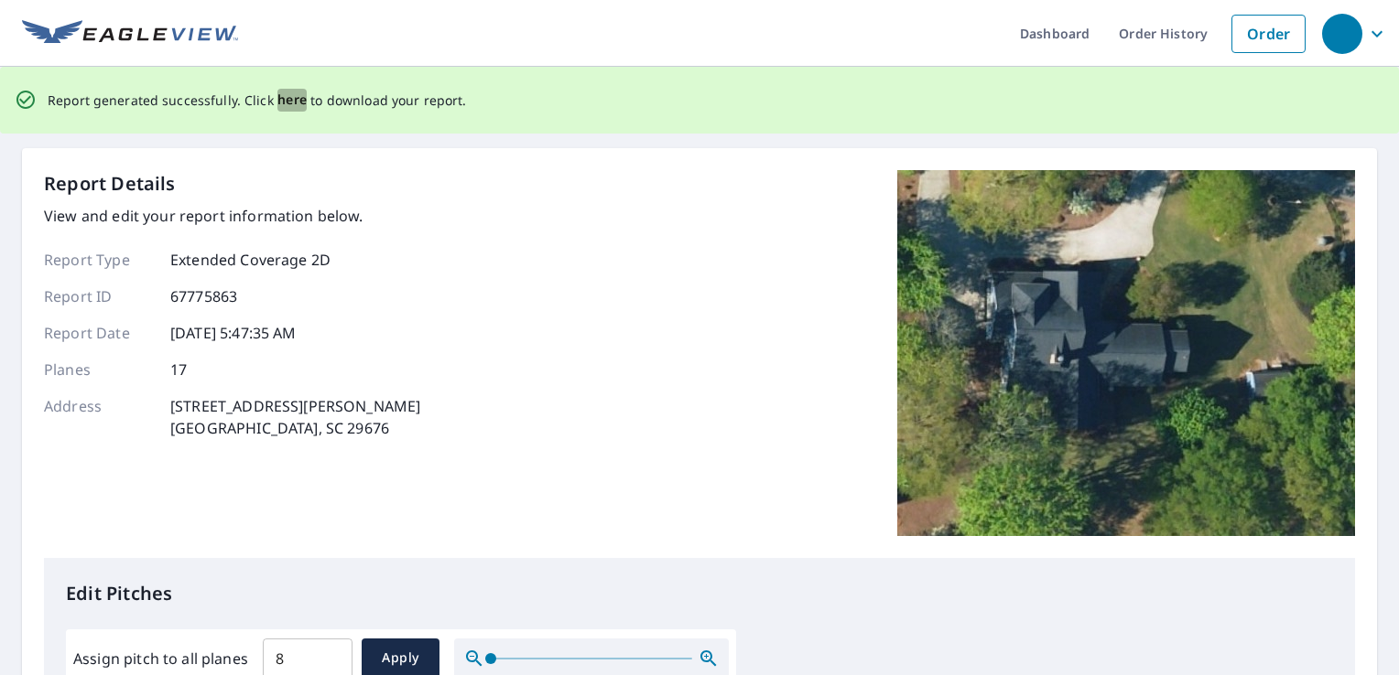
click at [286, 95] on span "here" at bounding box center [292, 100] width 30 height 23
